Goal: Transaction & Acquisition: Purchase product/service

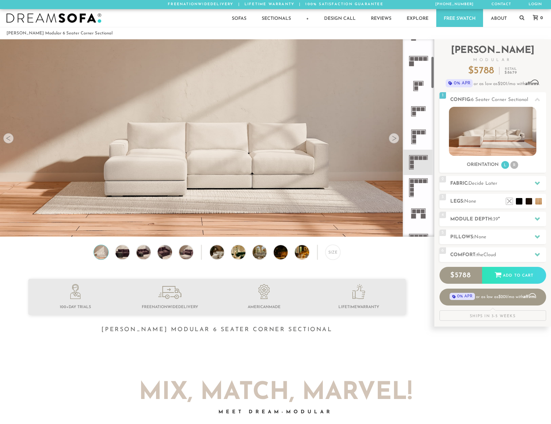
scroll to position [208, 0]
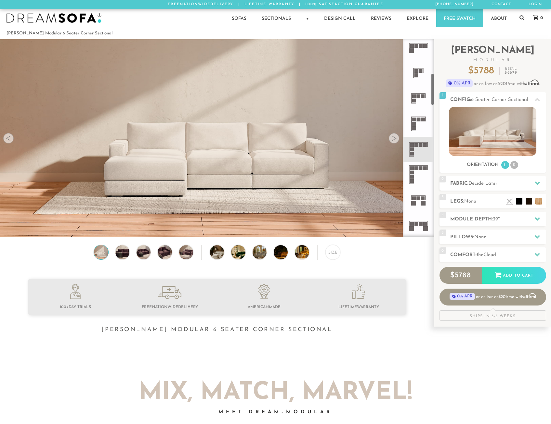
click at [416, 149] on icon at bounding box center [418, 149] width 25 height 25
click at [394, 140] on div at bounding box center [394, 138] width 10 height 10
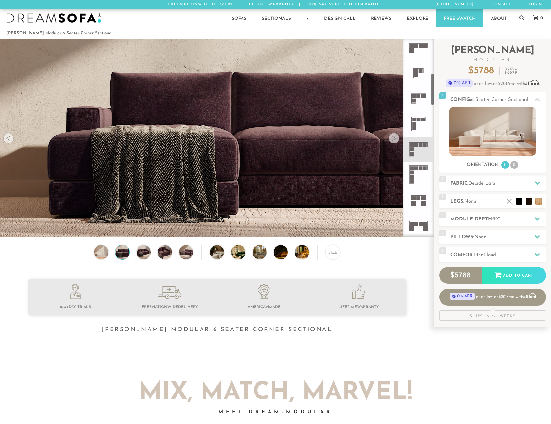
click at [394, 140] on div at bounding box center [394, 138] width 10 height 10
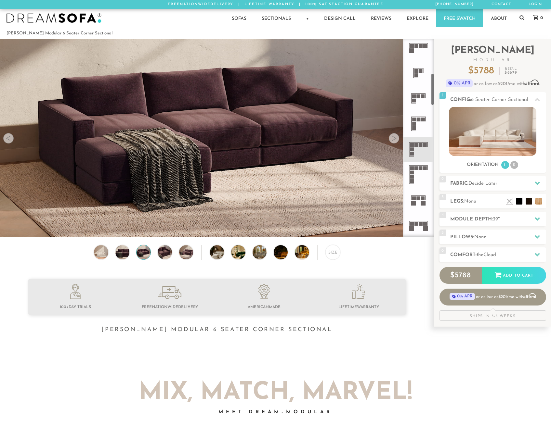
click at [394, 140] on div at bounding box center [394, 138] width 10 height 10
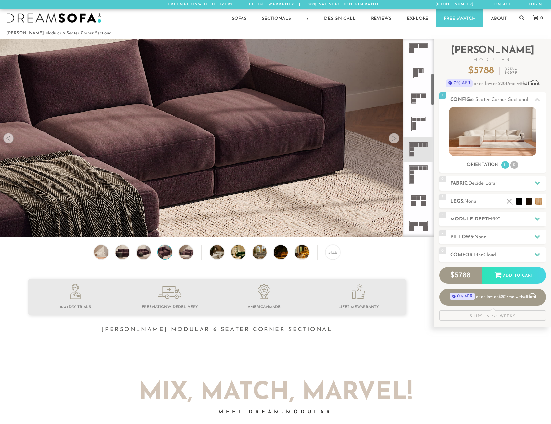
click at [394, 140] on div at bounding box center [394, 138] width 10 height 10
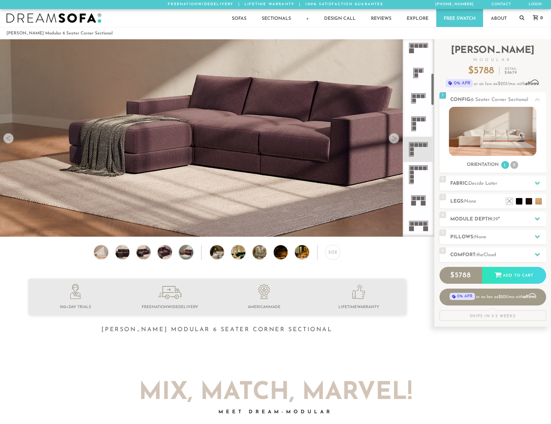
click at [394, 140] on div at bounding box center [394, 138] width 10 height 10
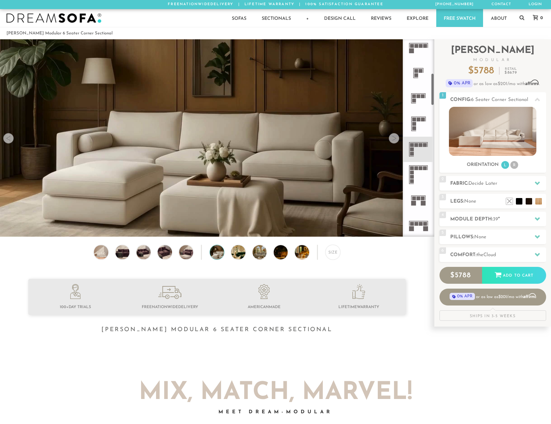
click at [394, 140] on div at bounding box center [394, 138] width 10 height 10
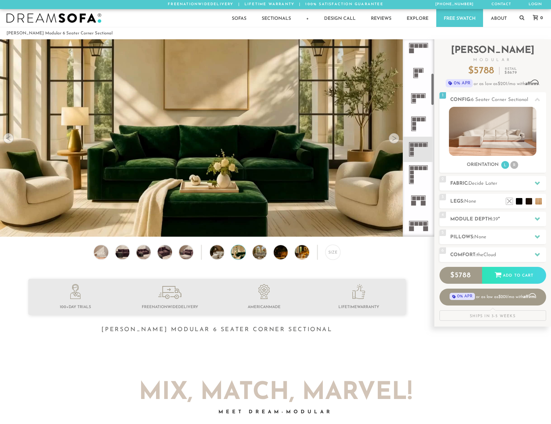
click at [394, 140] on div at bounding box center [394, 138] width 10 height 10
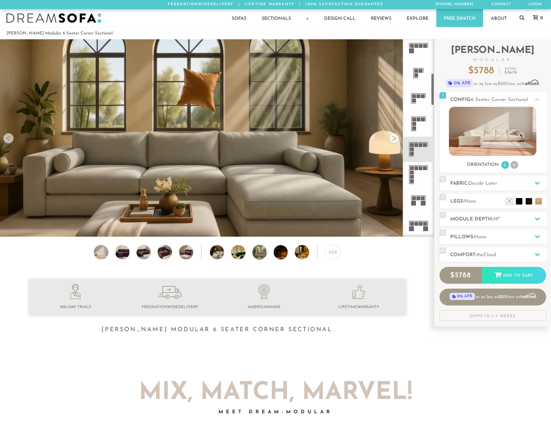
click at [394, 140] on div at bounding box center [394, 138] width 10 height 10
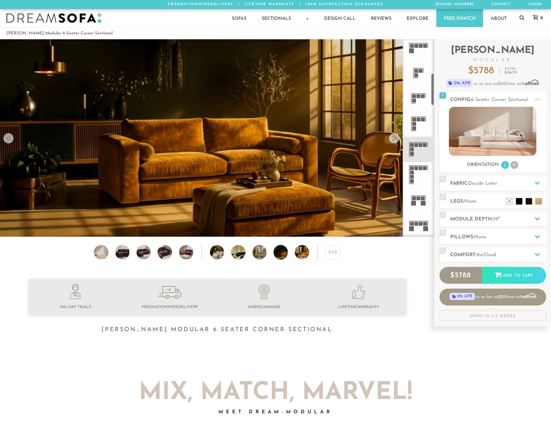
click at [394, 140] on div at bounding box center [394, 138] width 10 height 10
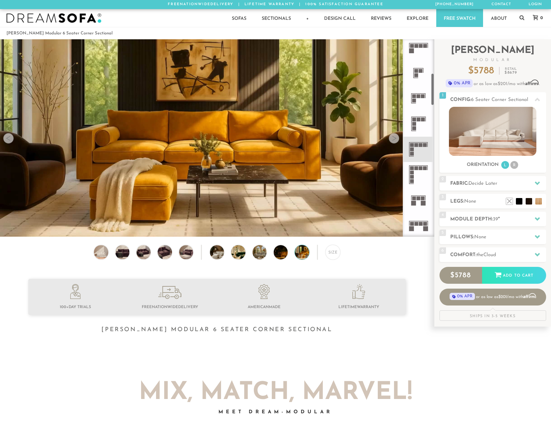
click at [394, 140] on div at bounding box center [394, 138] width 10 height 10
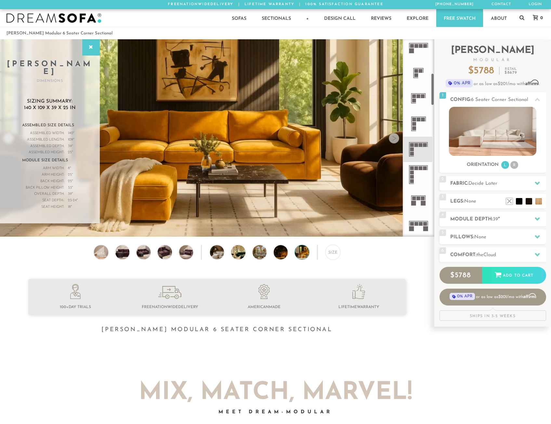
click at [394, 140] on div at bounding box center [394, 138] width 10 height 10
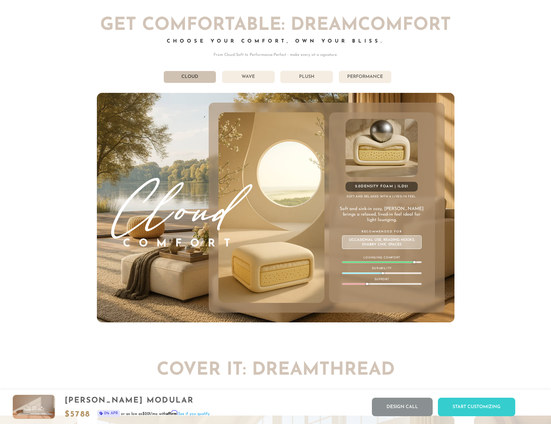
scroll to position [3575, 0]
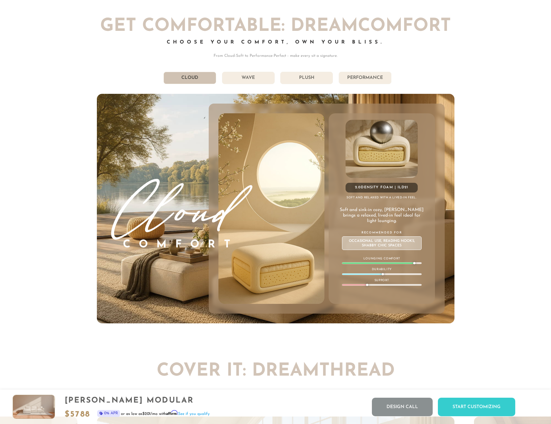
click at [241, 82] on li "Wave" at bounding box center [248, 78] width 53 height 12
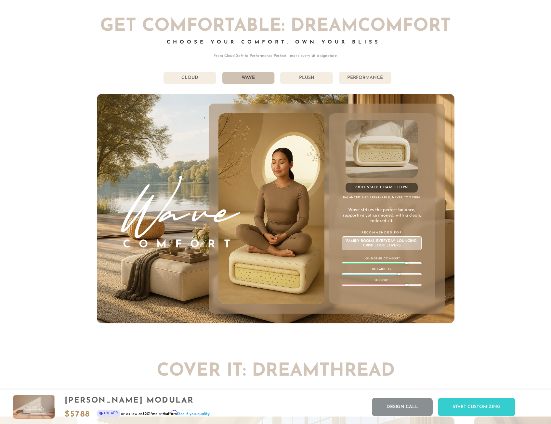
click at [201, 79] on li "Cloud" at bounding box center [189, 78] width 53 height 12
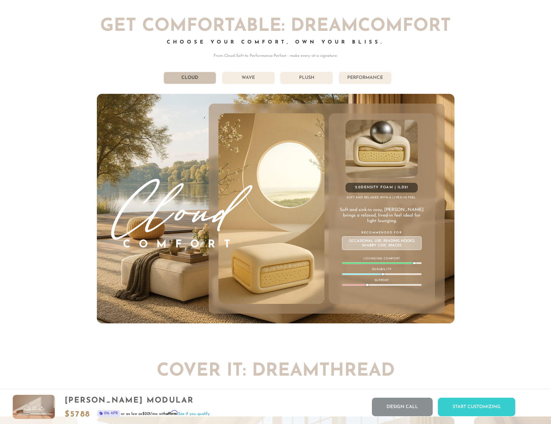
click at [247, 83] on li "Wave" at bounding box center [248, 78] width 53 height 12
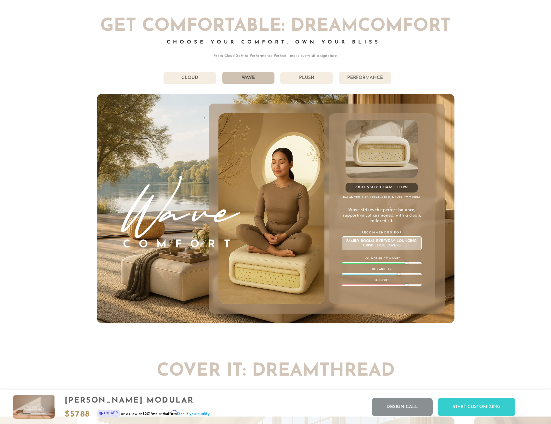
click at [306, 83] on li "Plush" at bounding box center [306, 78] width 53 height 12
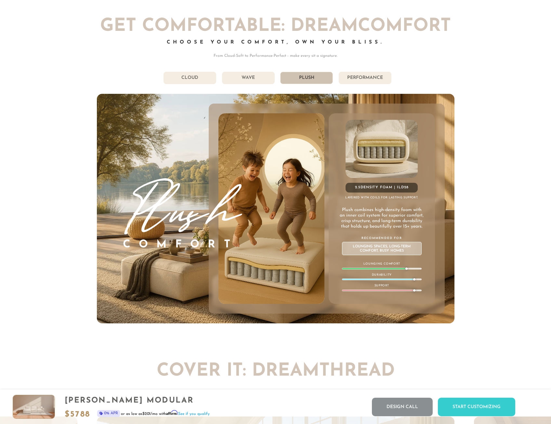
click at [357, 83] on li "Performance" at bounding box center [365, 78] width 53 height 12
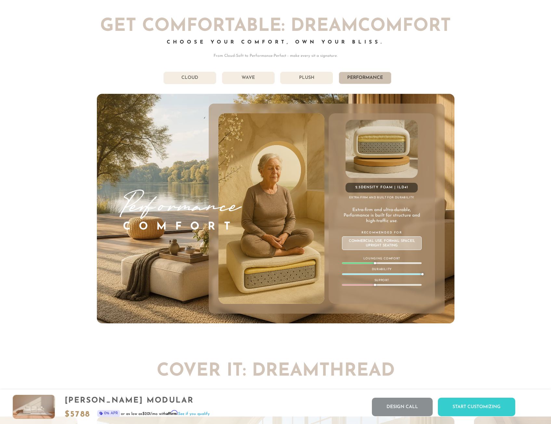
click at [309, 79] on li "Plush" at bounding box center [306, 78] width 53 height 12
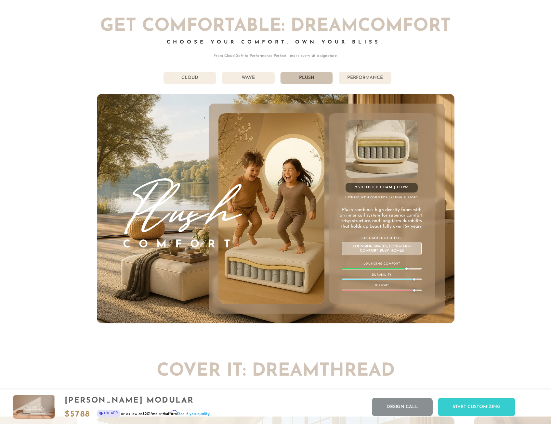
click at [82, 402] on div "[PERSON_NAME] Modular" at bounding box center [137, 401] width 145 height 9
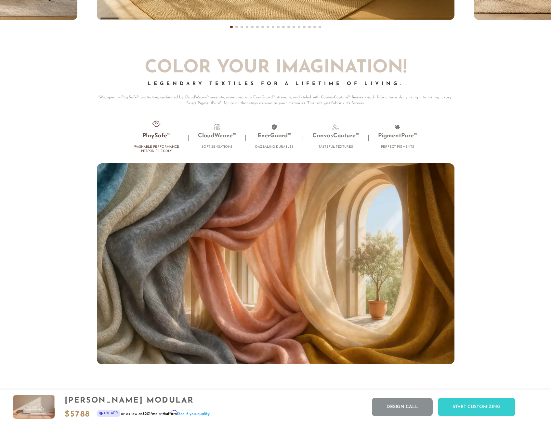
scroll to position [4212, 0]
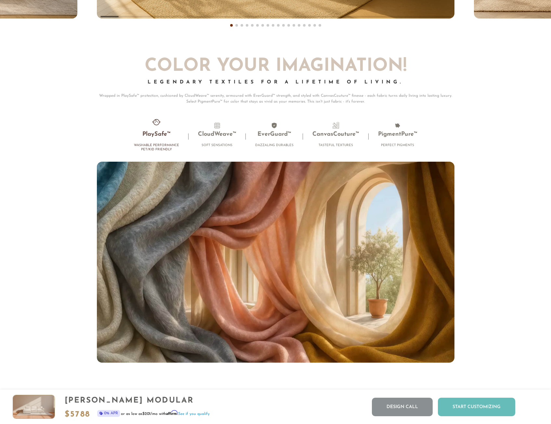
click at [453, 406] on div "Start Customizing" at bounding box center [476, 407] width 77 height 19
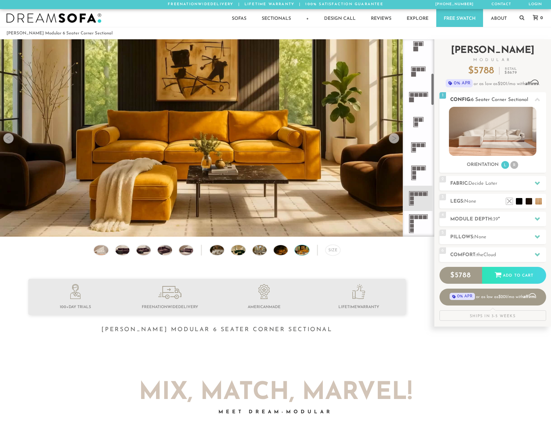
scroll to position [208, 0]
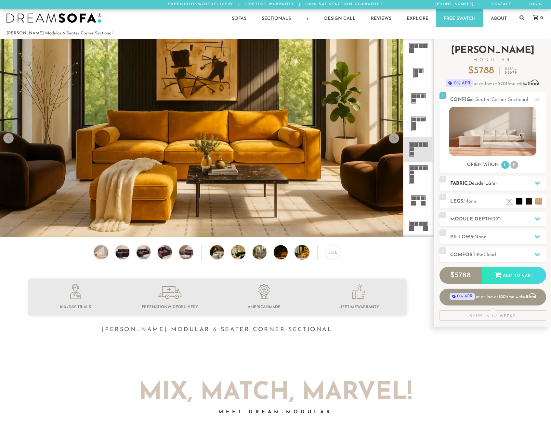
click at [483, 183] on span "Decide Later" at bounding box center [482, 183] width 29 height 5
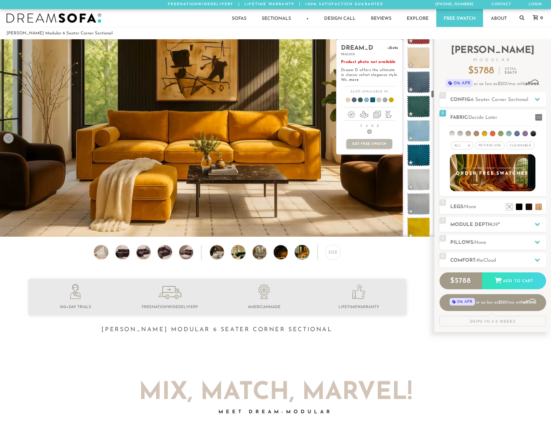
scroll to position [1361, 0]
click at [420, 176] on span at bounding box center [418, 180] width 29 height 28
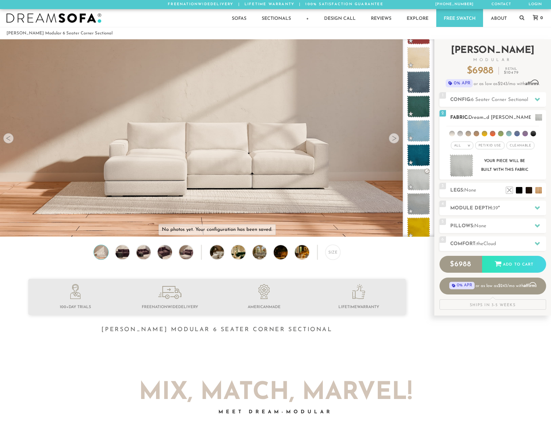
click at [488, 146] on span "Pet/Kid Use x" at bounding box center [489, 146] width 29 height 8
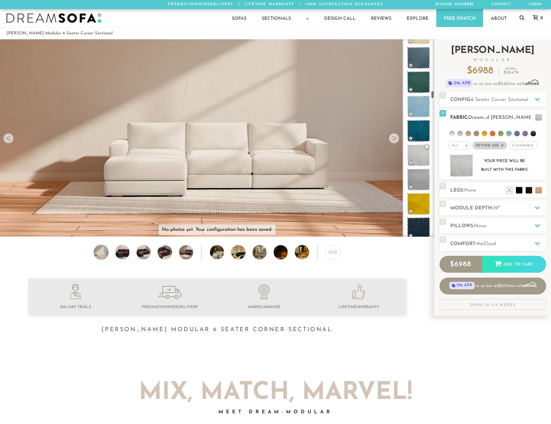
scroll to position [1336, 0]
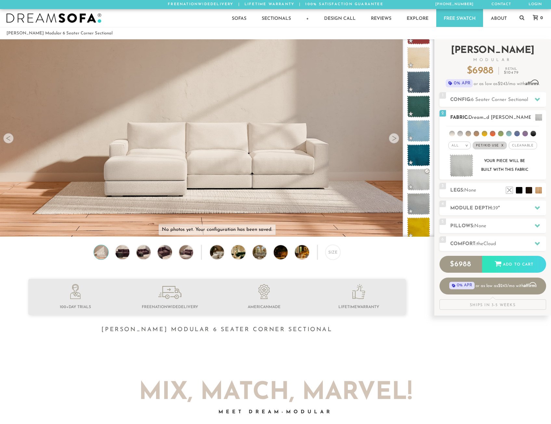
click at [525, 146] on span "Cleanable x" at bounding box center [523, 146] width 28 height 8
click at [455, 145] on em "All" at bounding box center [452, 146] width 7 height 4
click at [523, 158] on div "Your piece will be built with this fabric" at bounding box center [504, 166] width 53 height 18
click at [468, 130] on ul at bounding box center [492, 132] width 93 height 12
click at [496, 145] on span "Pet/Kid Use x" at bounding box center [487, 146] width 34 height 8
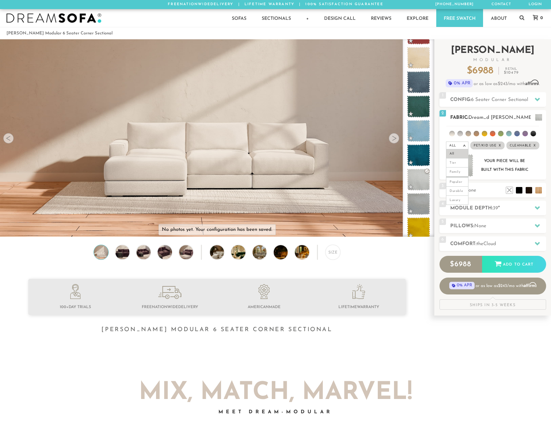
scroll to position [1361, 0]
click at [530, 146] on span "Cleanable x" at bounding box center [520, 146] width 33 height 8
click at [505, 135] on ul at bounding box center [492, 132] width 93 height 12
click at [498, 133] on li at bounding box center [501, 134] width 6 height 6
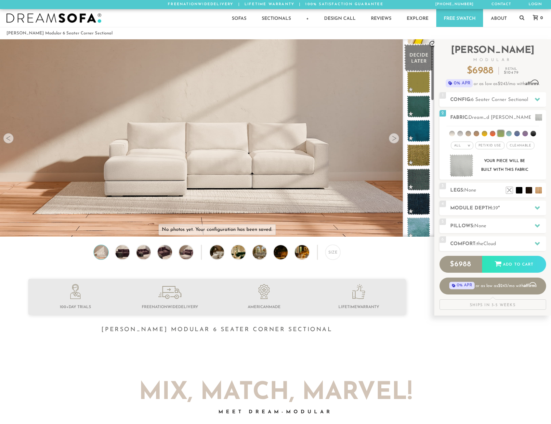
click at [417, 53] on span at bounding box center [418, 58] width 29 height 28
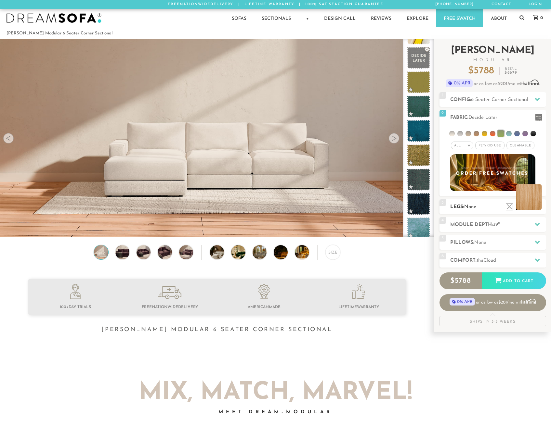
click at [536, 205] on li at bounding box center [529, 197] width 26 height 26
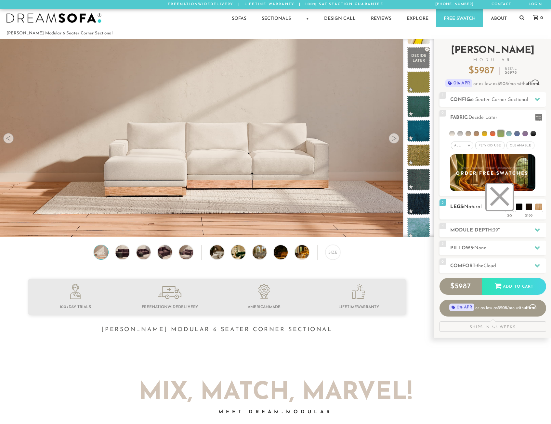
click at [502, 201] on li at bounding box center [500, 197] width 26 height 26
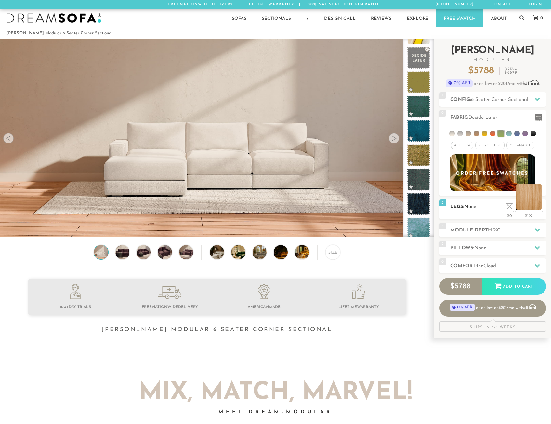
click at [538, 206] on li at bounding box center [529, 197] width 26 height 26
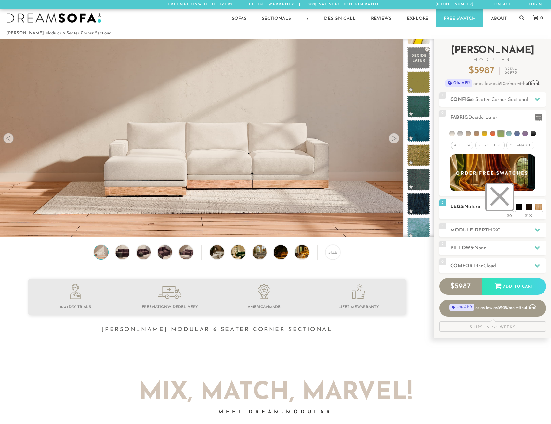
click at [505, 208] on li at bounding box center [500, 197] width 26 height 26
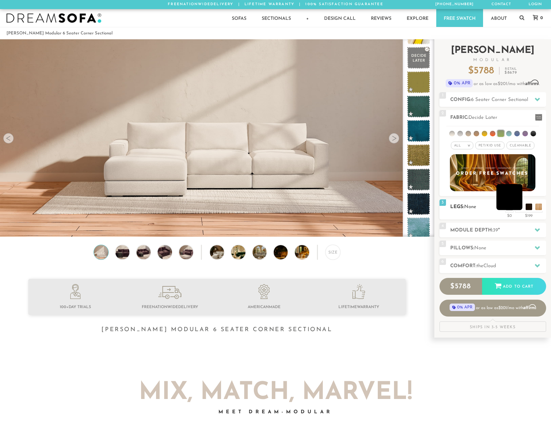
click at [521, 208] on li at bounding box center [509, 197] width 26 height 26
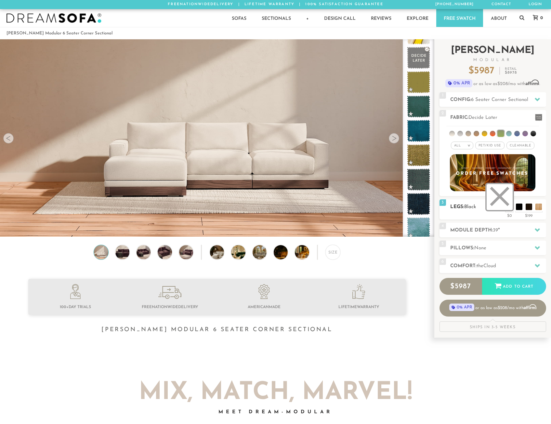
click at [502, 203] on li at bounding box center [500, 197] width 26 height 26
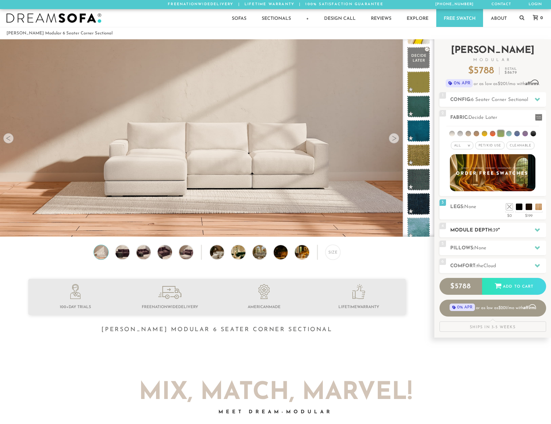
click at [531, 228] on div at bounding box center [537, 230] width 14 height 13
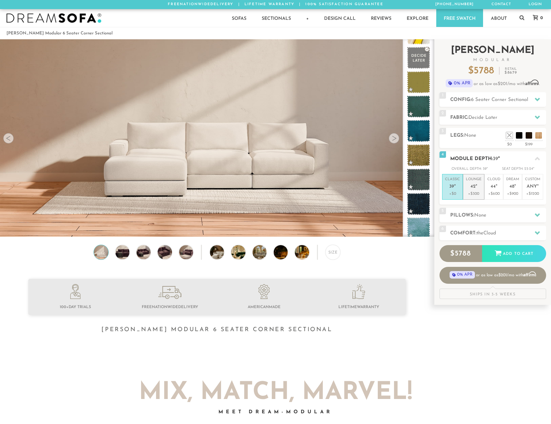
click at [475, 186] on span "42" at bounding box center [472, 187] width 5 height 6
click at [503, 214] on h2 "Pillows: None" at bounding box center [498, 215] width 96 height 7
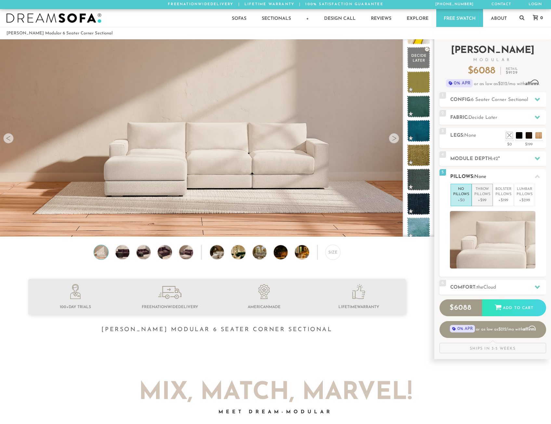
click at [483, 194] on p "Throw Pillows" at bounding box center [482, 192] width 16 height 11
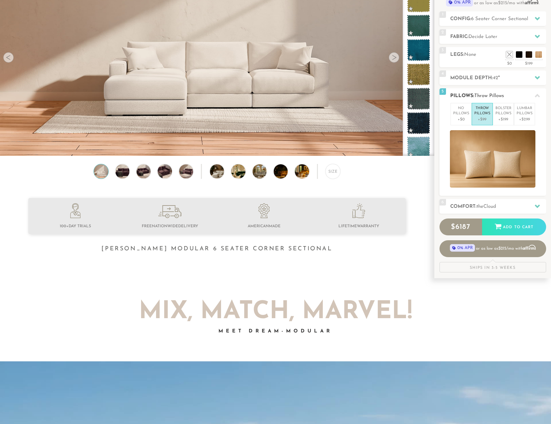
scroll to position [85, 0]
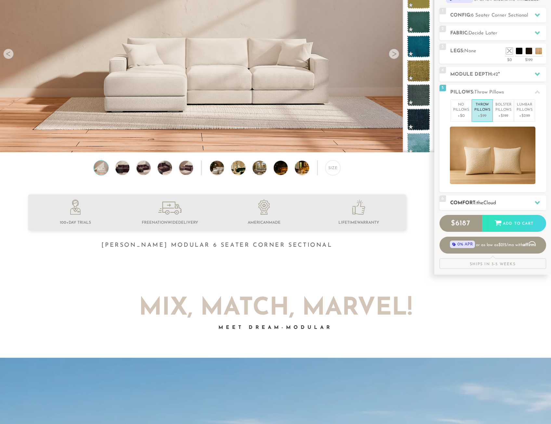
click at [497, 200] on h2 "Comfort: the Cloud" at bounding box center [498, 203] width 96 height 7
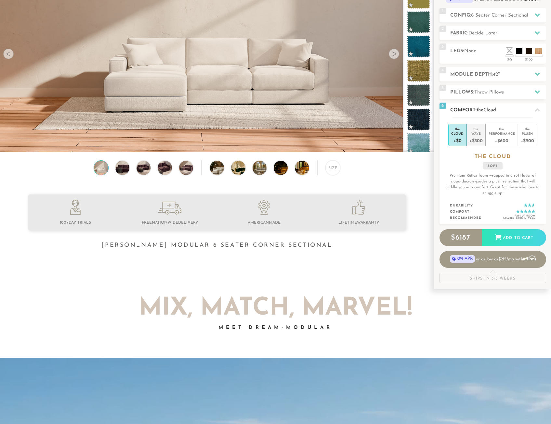
click at [479, 138] on div "+$300" at bounding box center [475, 140] width 13 height 9
click at [506, 133] on div "Performance" at bounding box center [501, 133] width 26 height 5
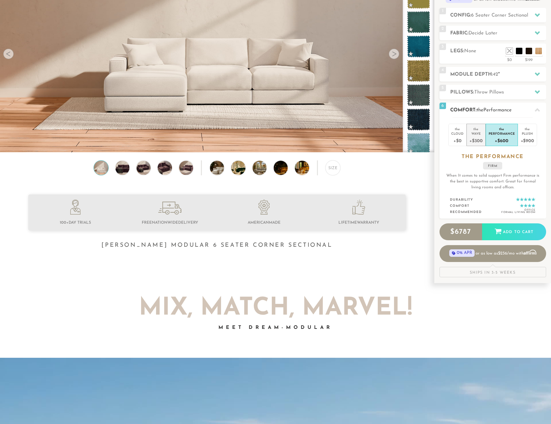
click at [475, 132] on div "Wave" at bounding box center [475, 133] width 13 height 5
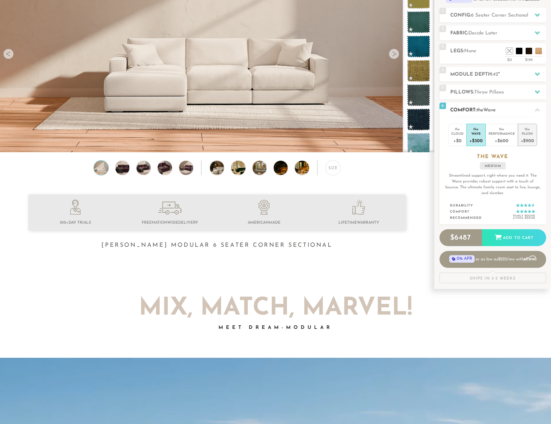
click at [525, 133] on div "Plush" at bounding box center [527, 133] width 13 height 5
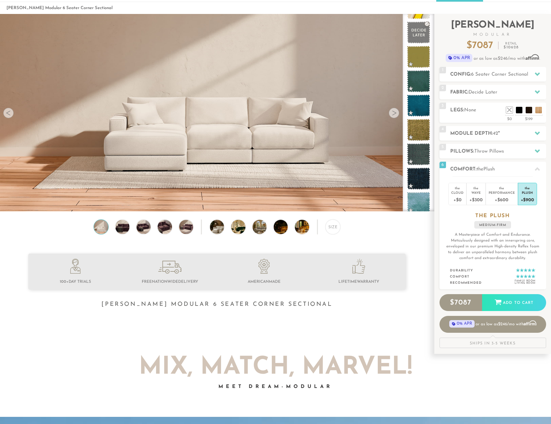
scroll to position [0, 0]
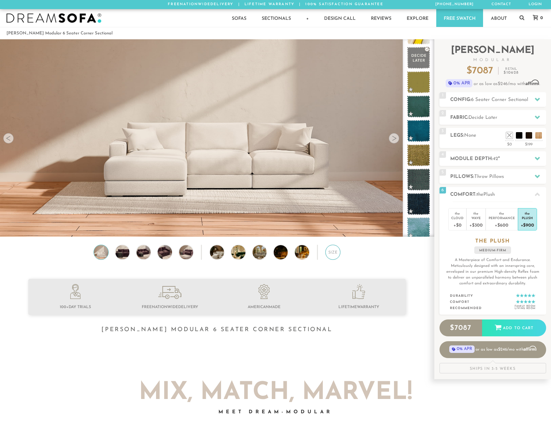
click at [332, 253] on div "Size" at bounding box center [332, 252] width 15 height 15
